Goal: Information Seeking & Learning: Learn about a topic

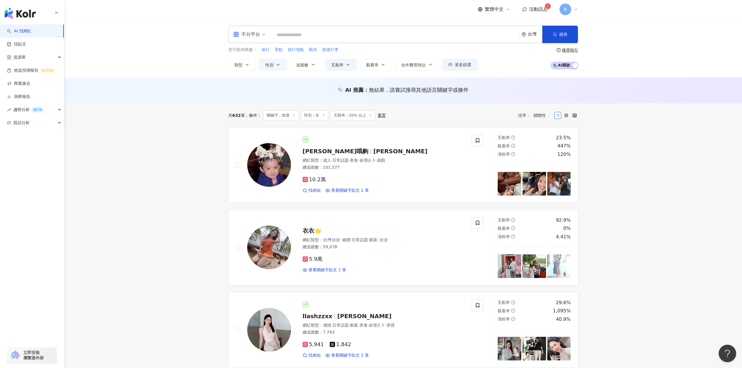
click at [536, 7] on span "活動訊息" at bounding box center [538, 9] width 19 height 6
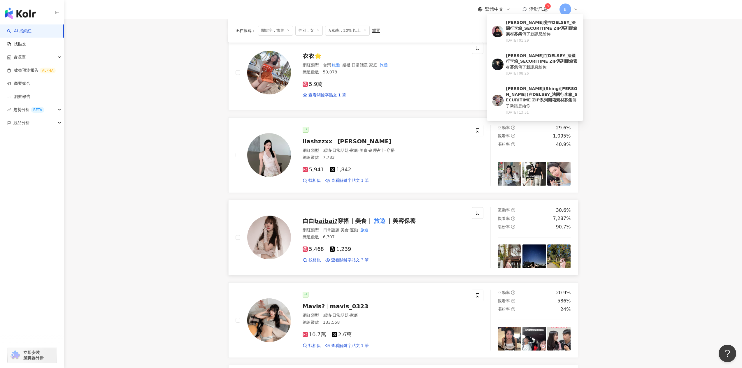
scroll to position [262, 0]
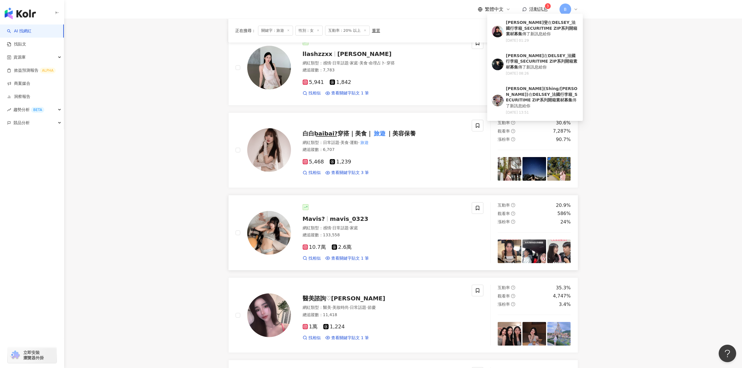
click at [382, 235] on div "總追蹤數 ： 133,558" at bounding box center [384, 235] width 162 height 6
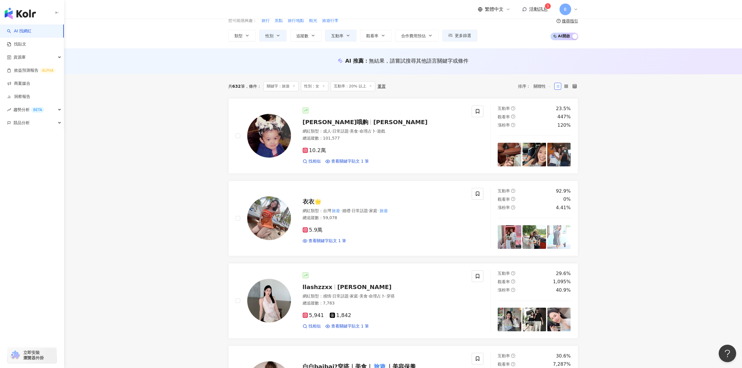
scroll to position [0, 0]
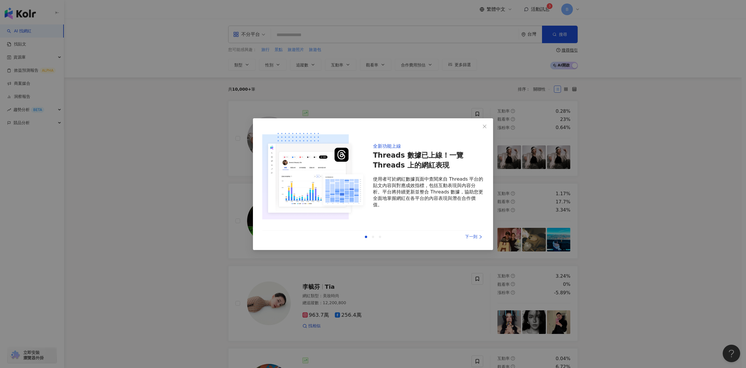
click at [473, 237] on div "下一則" at bounding box center [462, 237] width 44 height 6
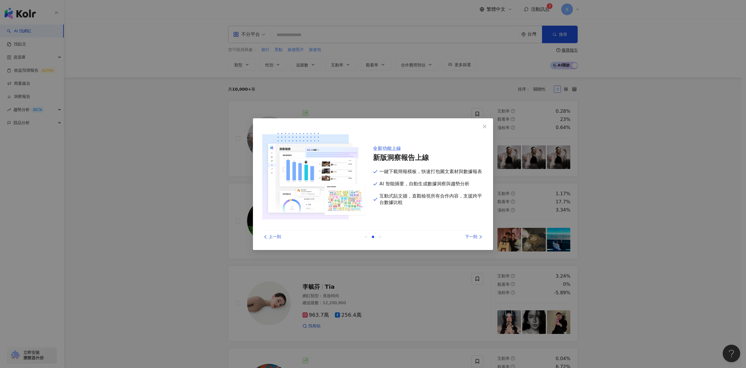
click at [472, 235] on div "下一則" at bounding box center [462, 237] width 44 height 6
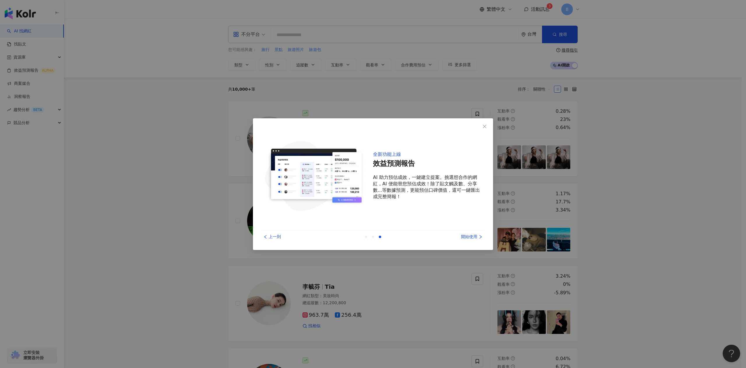
click at [472, 235] on div "開始使用" at bounding box center [462, 237] width 44 height 6
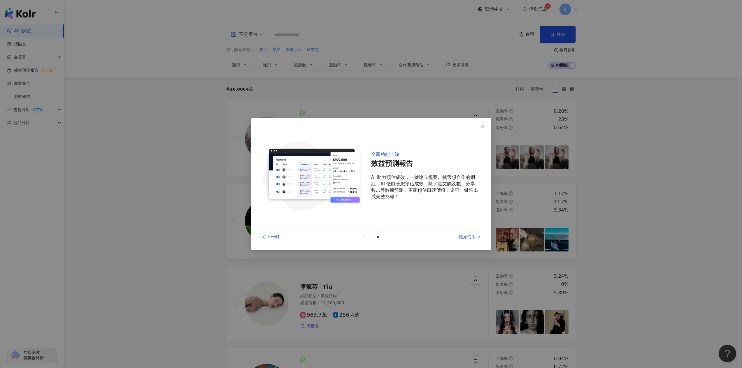
click at [472, 235] on div at bounding box center [476, 221] width 12 height 61
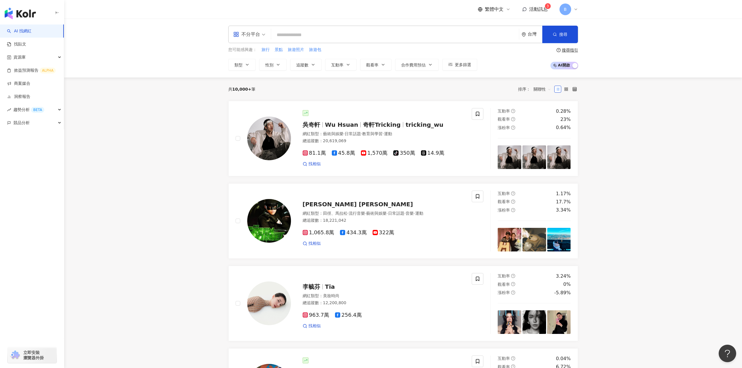
click at [301, 27] on div "不分平台 台灣 搜尋" at bounding box center [403, 34] width 350 height 17
drag, startPoint x: 302, startPoint y: 36, endPoint x: 302, endPoint y: 39, distance: 3.5
click at [302, 39] on input "search" at bounding box center [394, 34] width 243 height 11
type input "*"
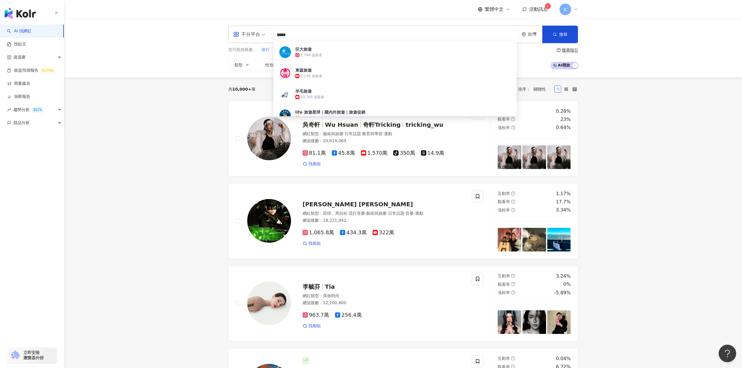
click at [296, 40] on input "*****" at bounding box center [394, 34] width 243 height 11
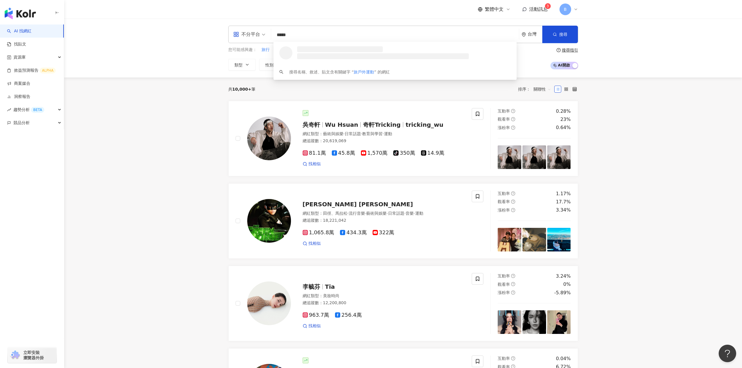
click at [281, 36] on input "*****" at bounding box center [394, 34] width 243 height 11
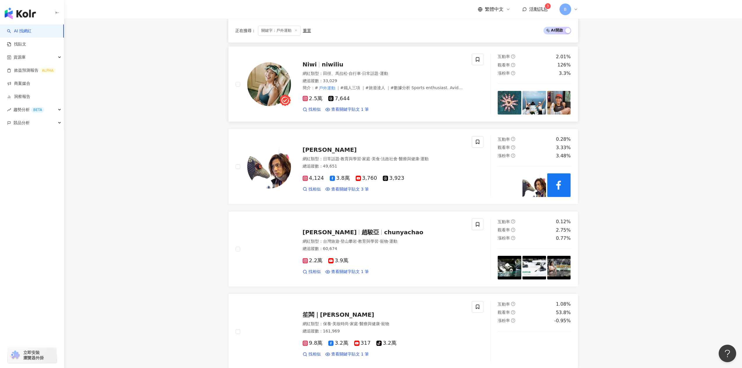
scroll to position [466, 0]
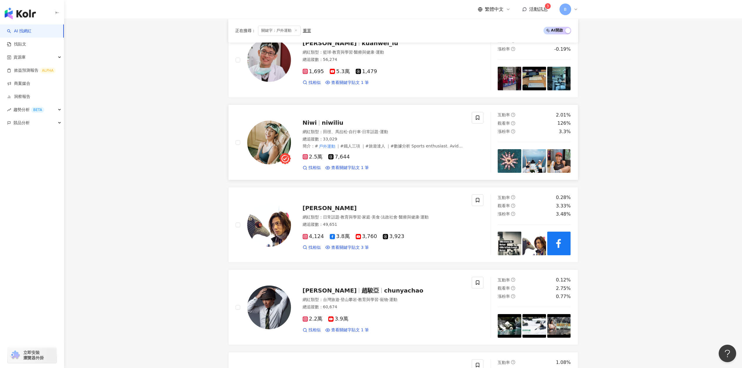
type input "****"
click at [386, 121] on div "Niwi niwiliu" at bounding box center [384, 123] width 162 height 8
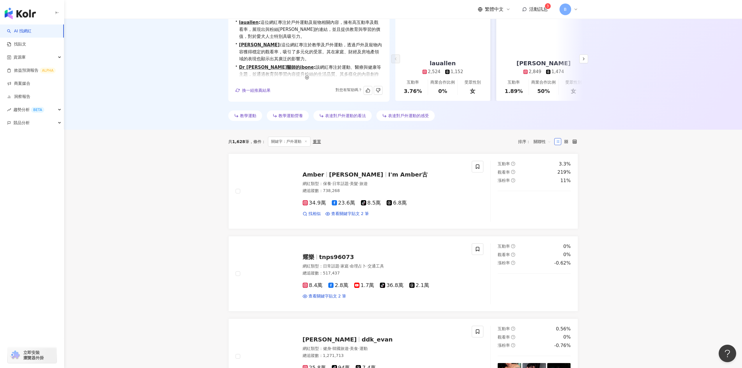
scroll to position [0, 0]
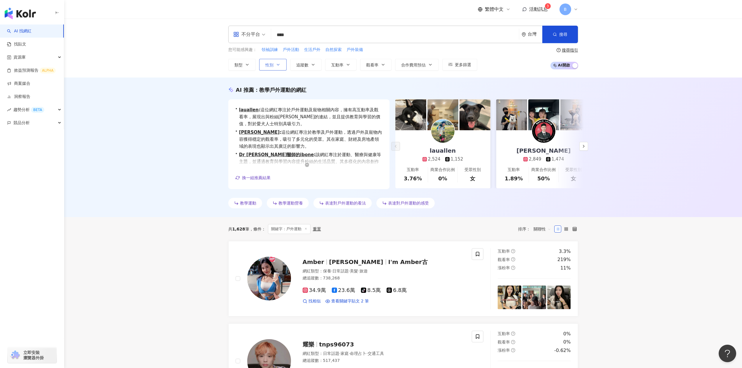
click at [280, 66] on icon "button" at bounding box center [278, 64] width 5 height 5
click at [291, 103] on div "不限 女 男 其他" at bounding box center [294, 105] width 62 height 51
click at [272, 101] on span "女" at bounding box center [274, 99] width 9 height 6
click at [362, 89] on div "AI 推薦 ： 教學戶外運動的網紅" at bounding box center [403, 89] width 350 height 7
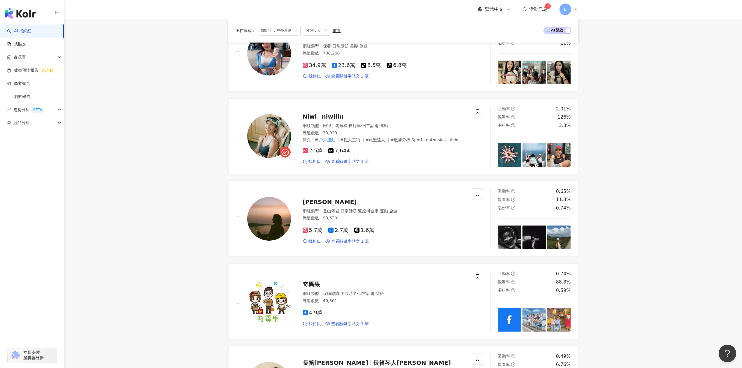
scroll to position [254, 0]
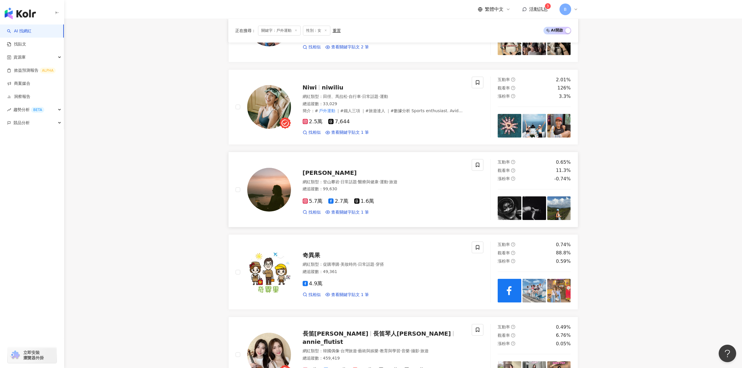
click at [388, 175] on div "Johanna 喬海娜" at bounding box center [384, 173] width 162 height 8
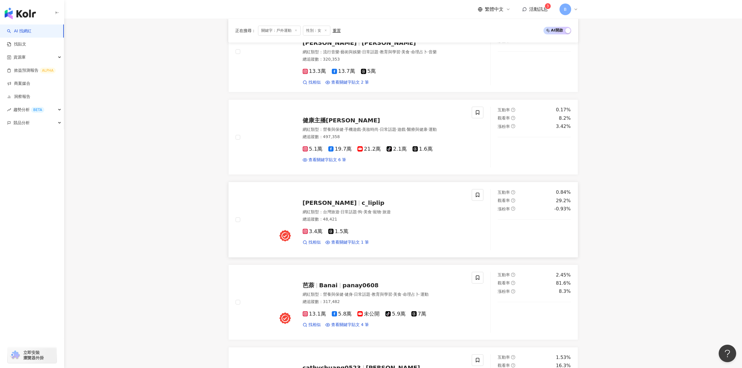
scroll to position [837, 0]
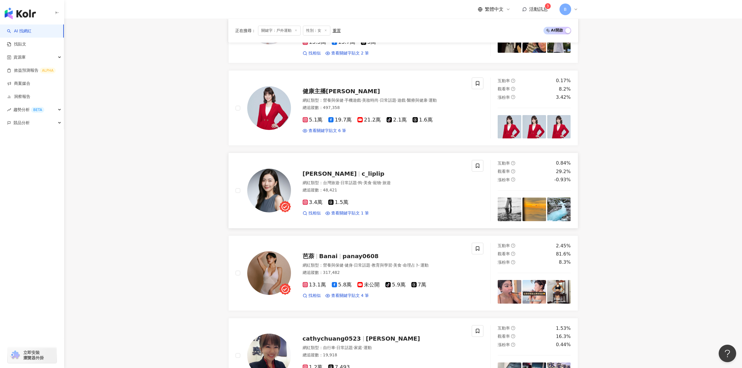
click at [381, 180] on span "寵物" at bounding box center [377, 182] width 8 height 5
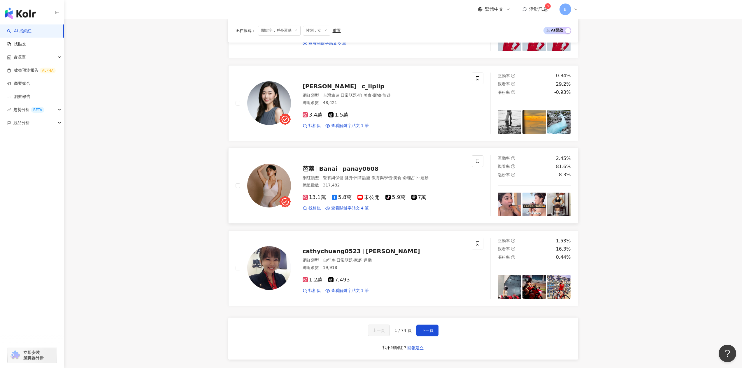
scroll to position [1012, 0]
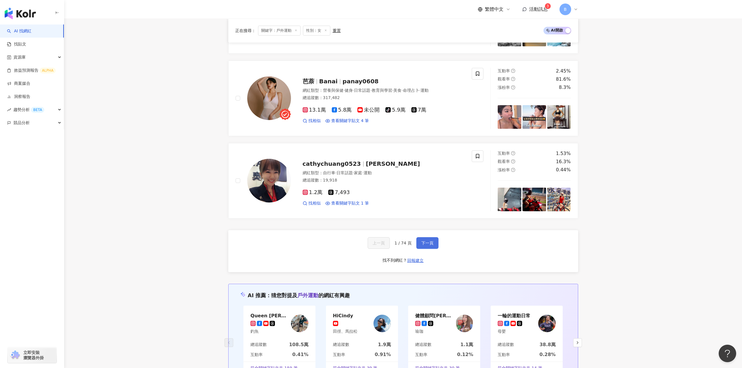
click at [429, 241] on span "下一頁" at bounding box center [427, 243] width 12 height 5
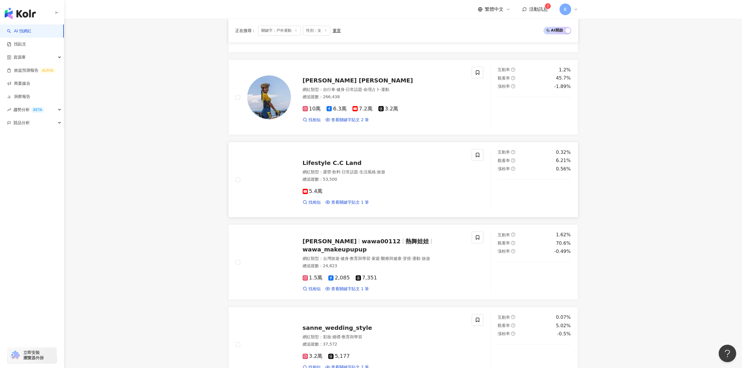
scroll to position [458, 0]
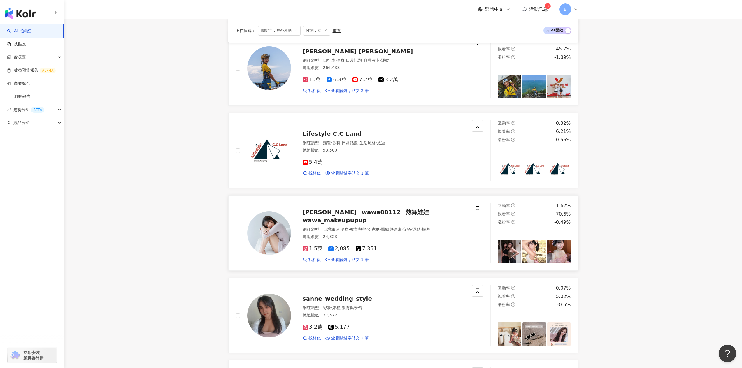
click at [401, 227] on span "醫療與健康" at bounding box center [391, 229] width 20 height 5
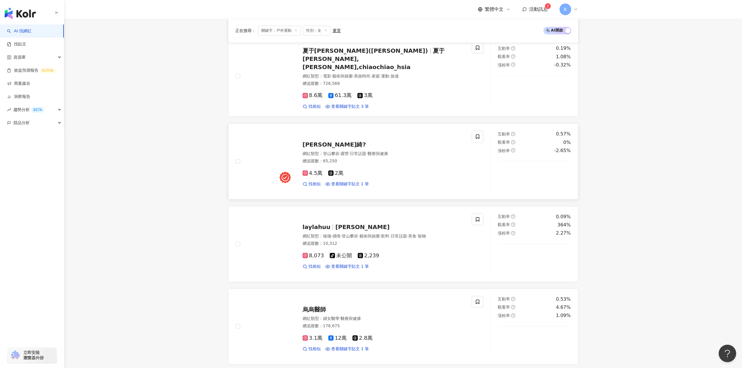
scroll to position [954, 0]
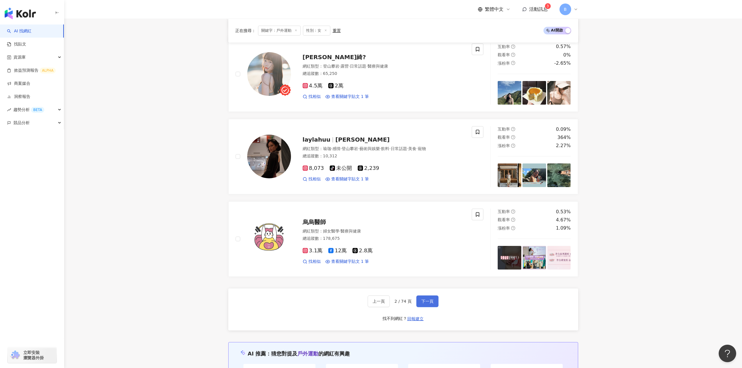
click at [431, 299] on span "下一頁" at bounding box center [427, 301] width 12 height 5
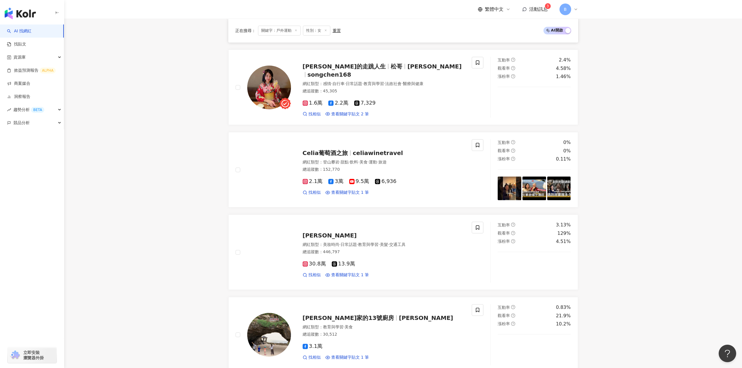
scroll to position [575, 0]
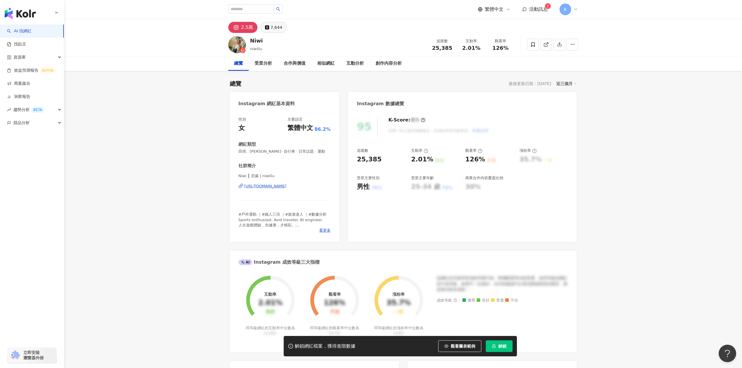
click at [271, 26] on div "7,644" at bounding box center [277, 27] width 12 height 8
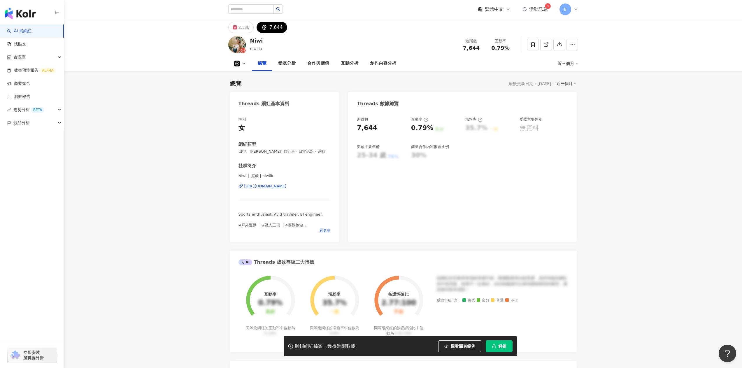
scroll to position [87, 0]
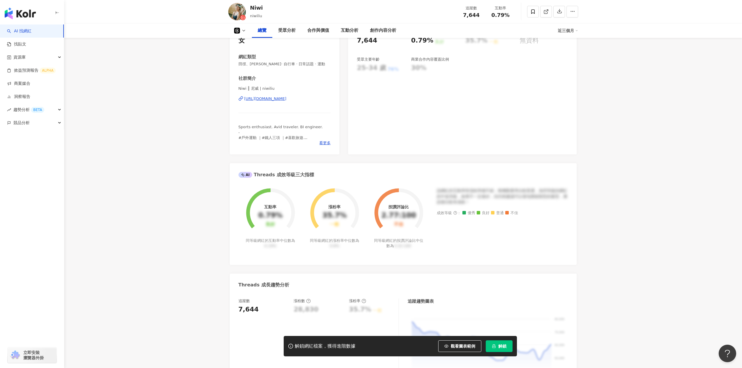
drag, startPoint x: 273, startPoint y: 185, endPoint x: 271, endPoint y: 183, distance: 3.0
click at [273, 101] on div "https://www.threads.com/@niwiliu" at bounding box center [265, 98] width 42 height 5
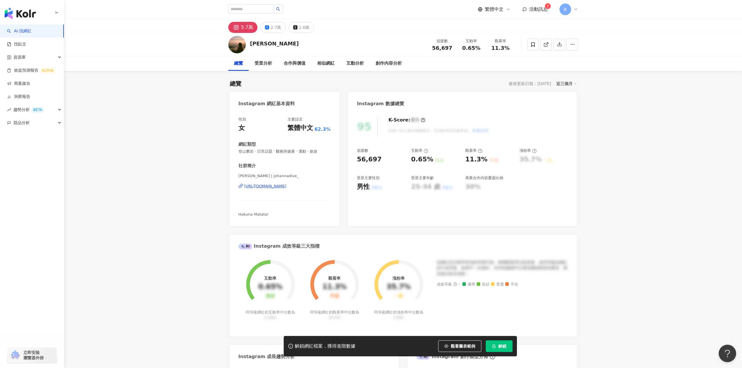
click at [297, 22] on button "1.6萬" at bounding box center [301, 27] width 25 height 11
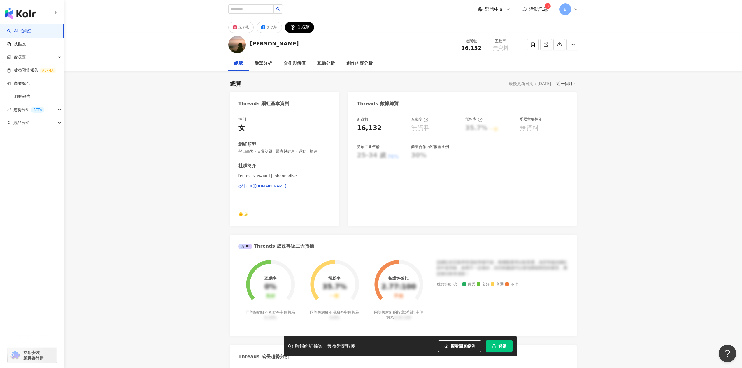
click at [271, 186] on div "https://www.threads.com/@johannadive_" at bounding box center [265, 186] width 42 height 5
click at [246, 29] on div "5.7萬" at bounding box center [243, 27] width 10 height 8
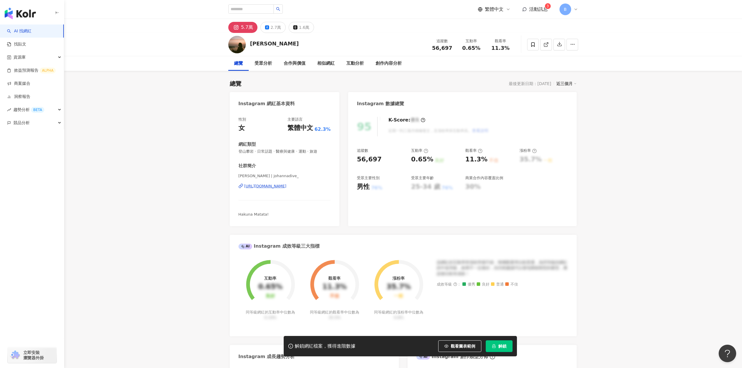
click at [269, 185] on div "https://www.instagram.com/johannadive_/" at bounding box center [265, 186] width 42 height 5
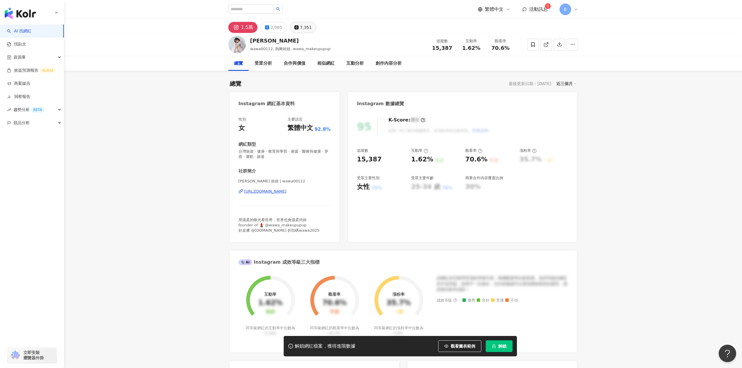
click at [295, 29] on icon at bounding box center [296, 27] width 3 height 3
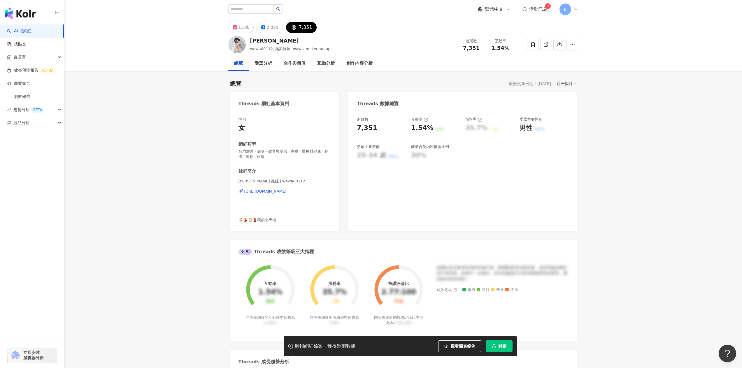
click at [304, 27] on div "7,351" at bounding box center [305, 27] width 13 height 8
